Goal: Information Seeking & Learning: Learn about a topic

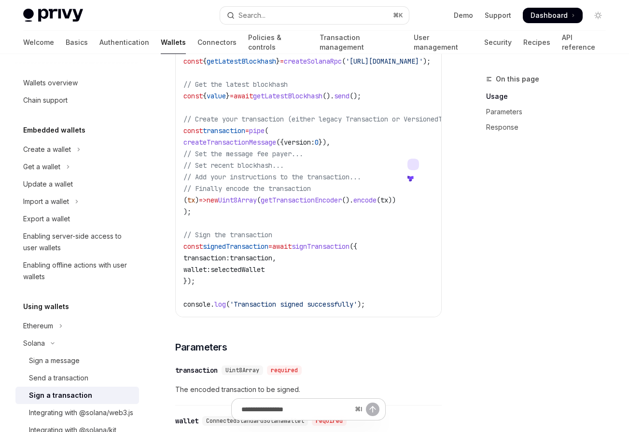
scroll to position [415, 0]
click at [482, 229] on div "On this page Usage Parameters Response" at bounding box center [540, 252] width 147 height 359
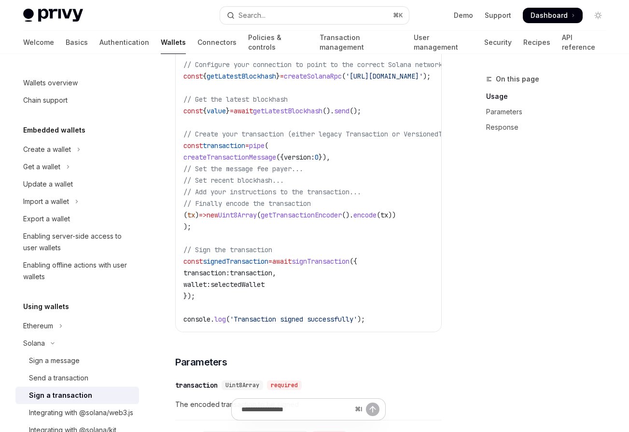
drag, startPoint x: 428, startPoint y: 215, endPoint x: 192, endPoint y: 218, distance: 236.5
click at [192, 218] on code "import { useSignTransaction , useWallets } from '@privy-io/react-auth/solana' ;…" at bounding box center [374, 140] width 382 height 371
copy span "( tx ) => new Uint8Array ( getTransactionEncoder (). encode ( tx ))"
click at [561, 17] on span "Dashboard" at bounding box center [548, 16] width 37 height 10
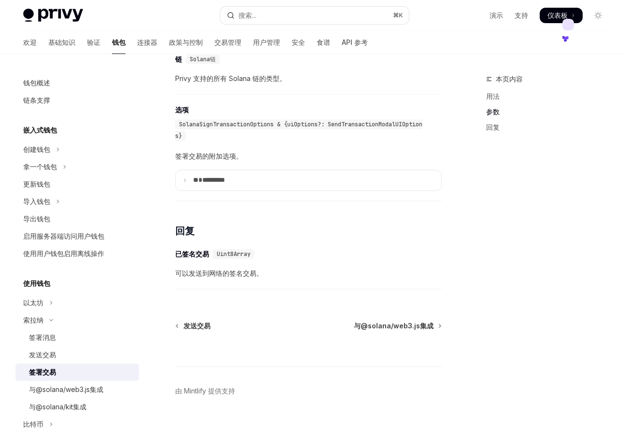
scroll to position [852, 0]
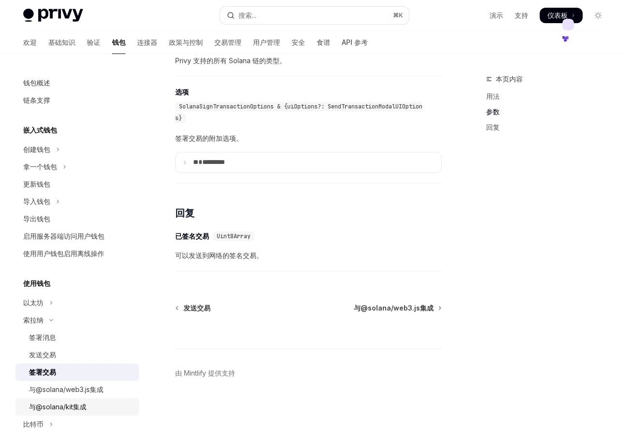
click at [84, 405] on font "与@solana/kit集成" at bounding box center [57, 407] width 57 height 8
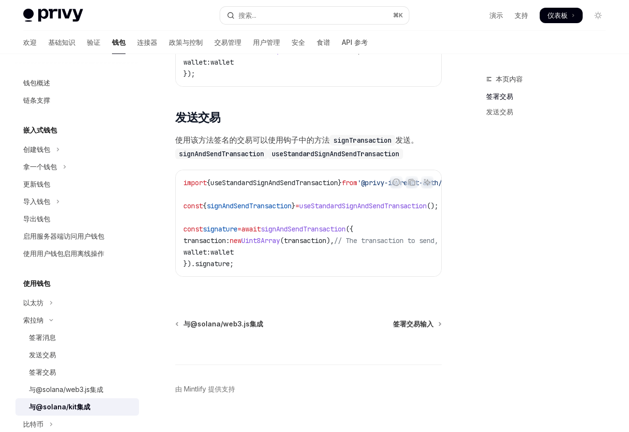
scroll to position [825, 0]
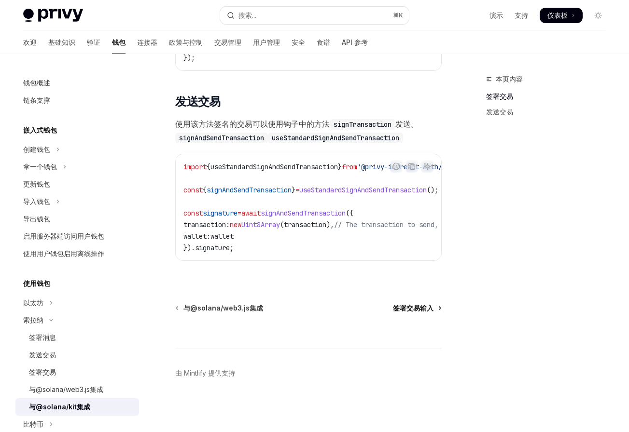
click at [407, 305] on font "签署交易输入" at bounding box center [413, 308] width 41 height 8
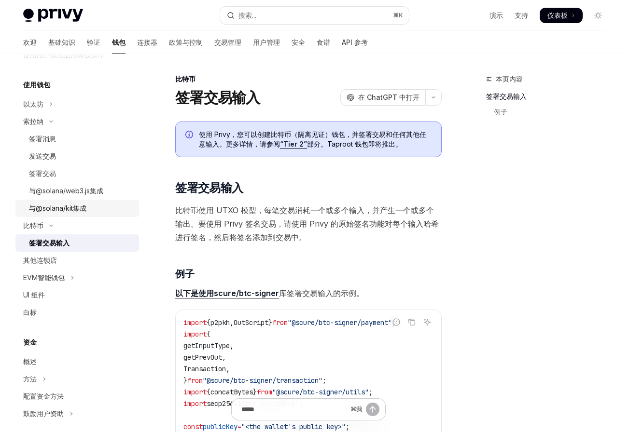
click at [69, 213] on div "与@solana/kit集成" at bounding box center [57, 209] width 57 height 12
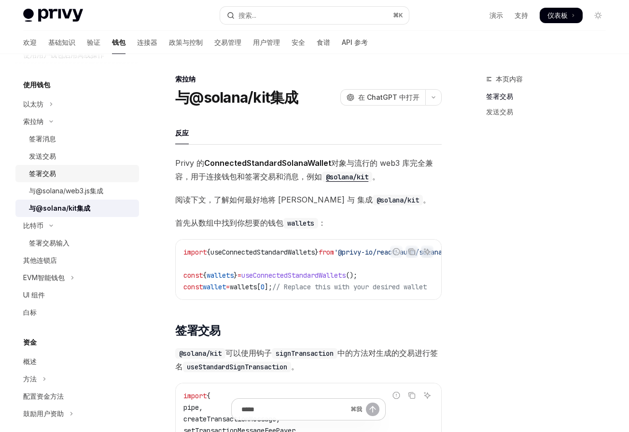
click at [69, 168] on div "签署交易" at bounding box center [81, 174] width 104 height 12
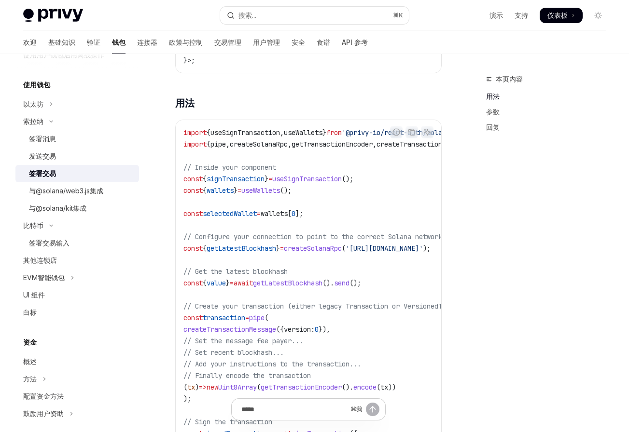
scroll to position [226, 0]
click at [48, 38] on font "基础知识" at bounding box center [61, 43] width 27 height 10
type textarea "*"
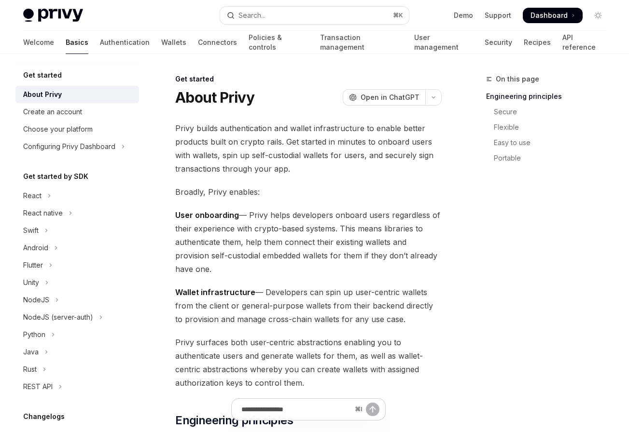
click at [65, 199] on button "React" at bounding box center [77, 195] width 124 height 17
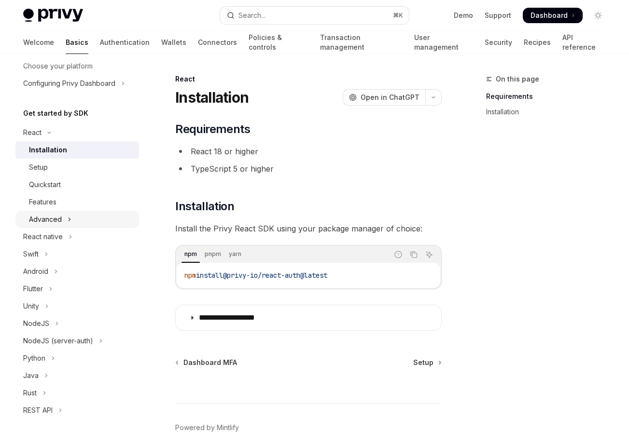
scroll to position [67, 0]
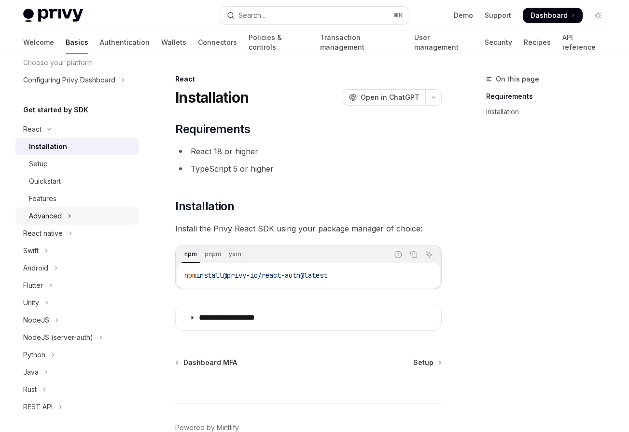
click at [61, 212] on div "Advanced" at bounding box center [45, 216] width 33 height 12
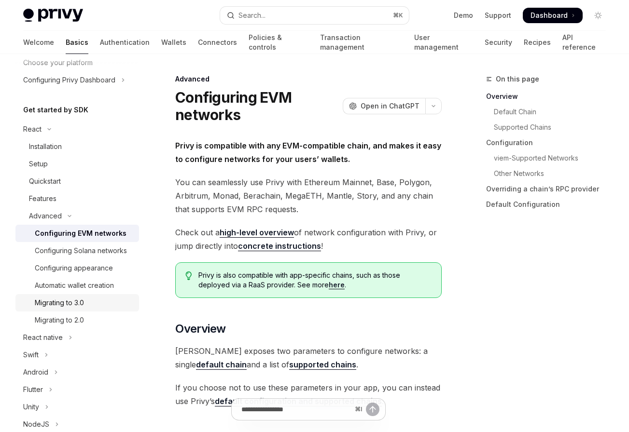
click at [76, 307] on div "Migrating to 3.0" at bounding box center [59, 303] width 49 height 12
type textarea "*"
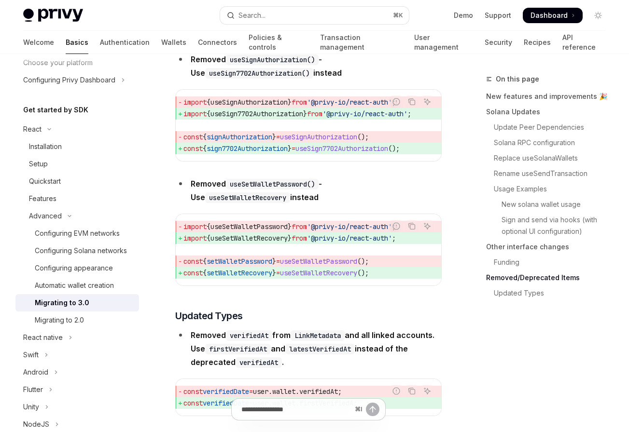
scroll to position [4277, 0]
